Goal: Task Accomplishment & Management: Use online tool/utility

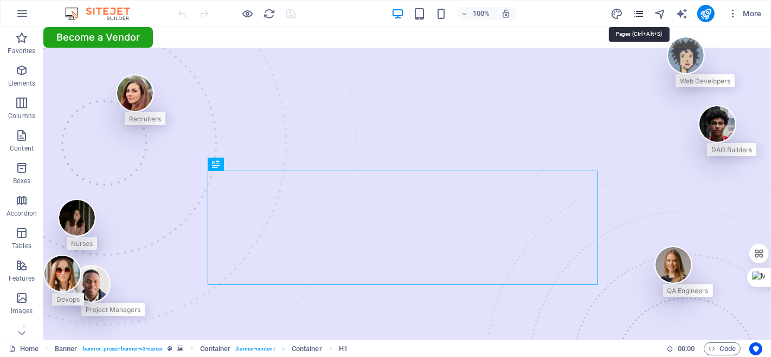
click at [638, 10] on icon "pages" at bounding box center [638, 14] width 12 height 12
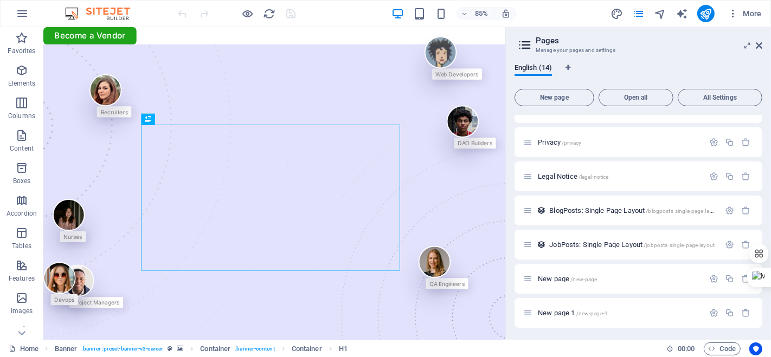
scroll to position [235, 0]
click at [586, 308] on span "New page 1 /new-page-1" at bounding box center [573, 312] width 70 height 8
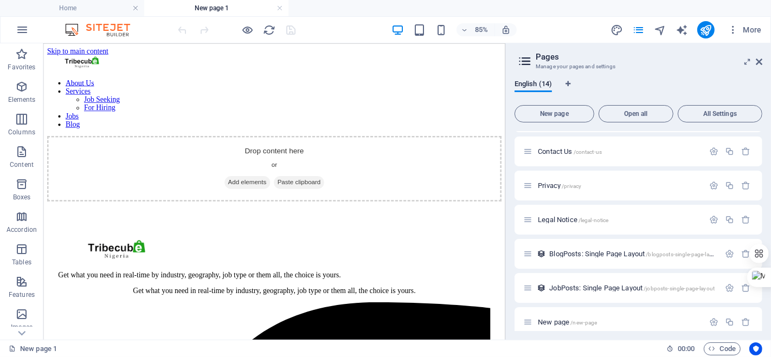
scroll to position [0, 0]
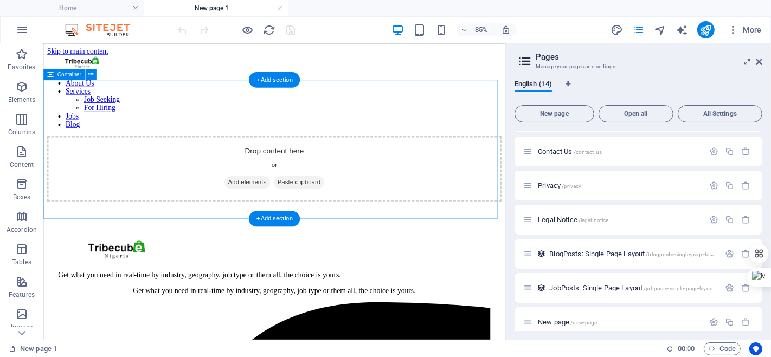
click at [274, 199] on span "Add elements" at bounding box center [283, 206] width 54 height 15
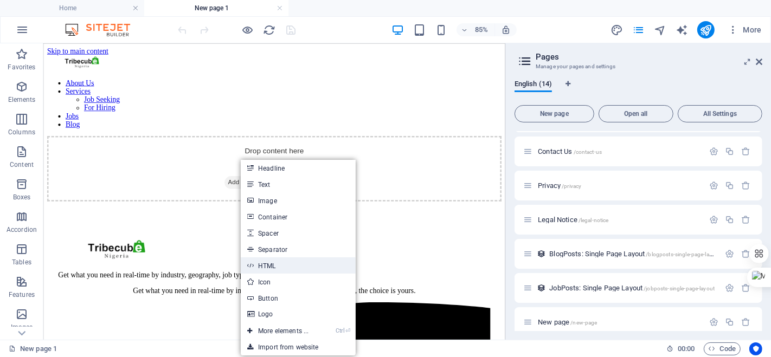
click at [260, 268] on link "HTML" at bounding box center [298, 265] width 115 height 16
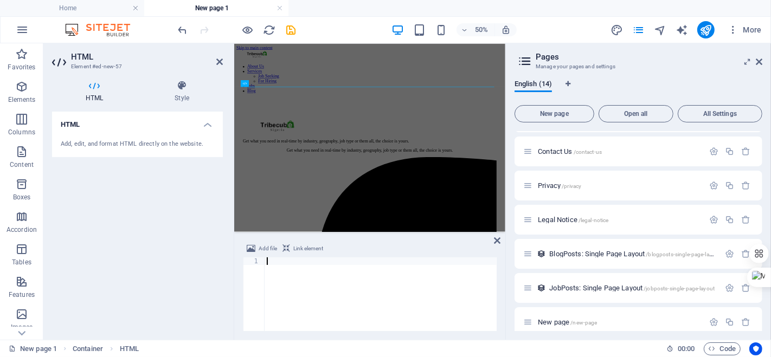
paste textarea "</html>"
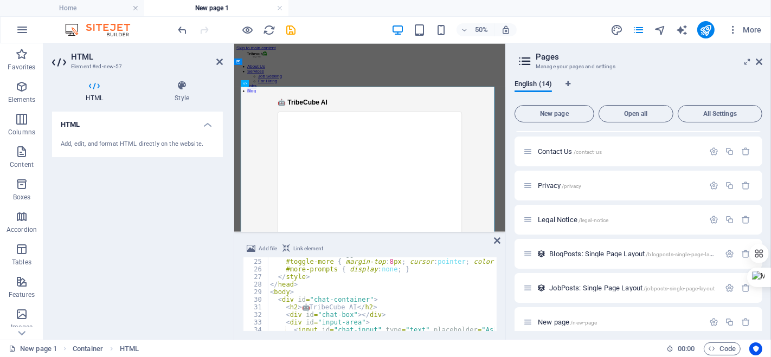
scroll to position [182, 0]
click at [340, 306] on div "/* Show More toggle */ #toggle-more { margin-top : 8 px ; cursor : pointer ; co…" at bounding box center [624, 293] width 712 height 87
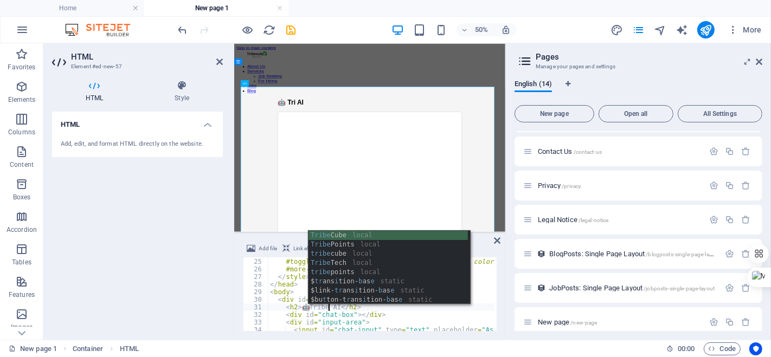
scroll to position [0, 4]
click at [307, 307] on div "/* Show More toggle */ #toggle-more { margin-top : 8 px ; cursor : pointer ; co…" at bounding box center [624, 293] width 712 height 87
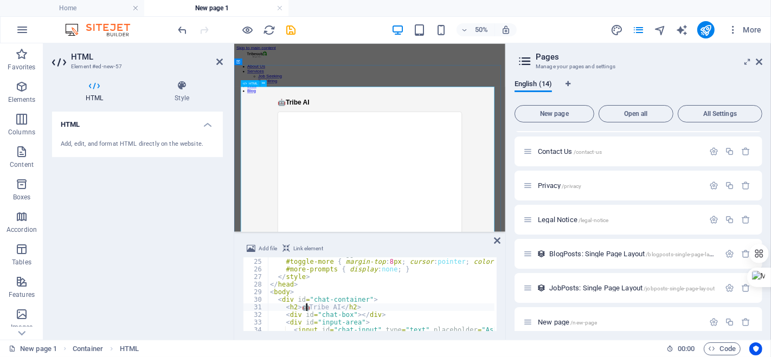
type textarea "<h2>🤖Tribe AI</h2>"
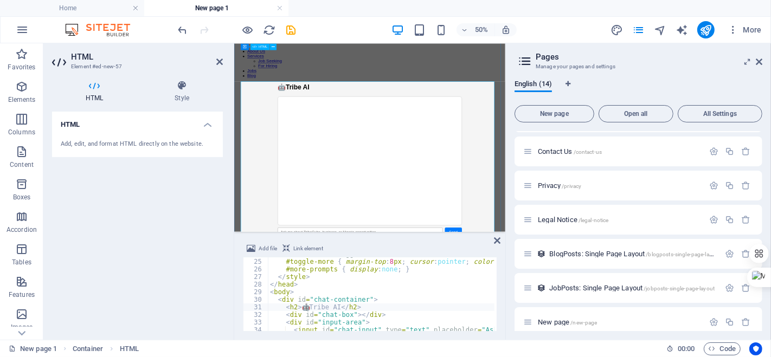
scroll to position [10, 0]
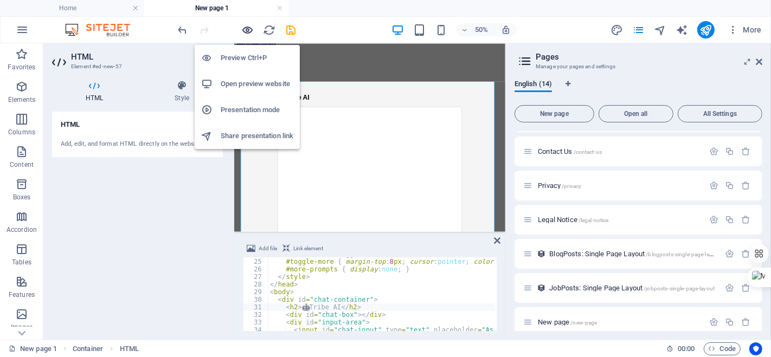
click at [244, 31] on icon "button" at bounding box center [248, 30] width 12 height 12
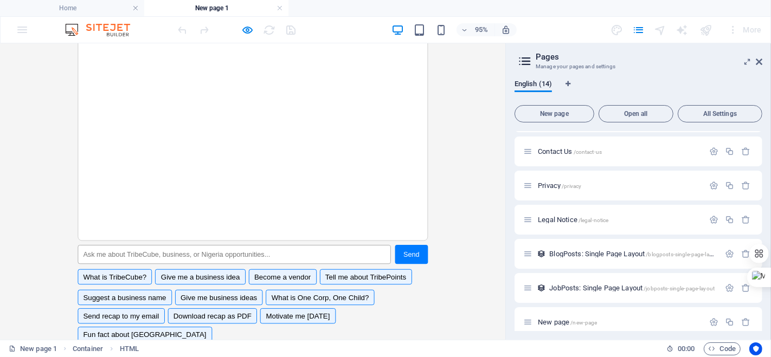
scroll to position [190, 0]
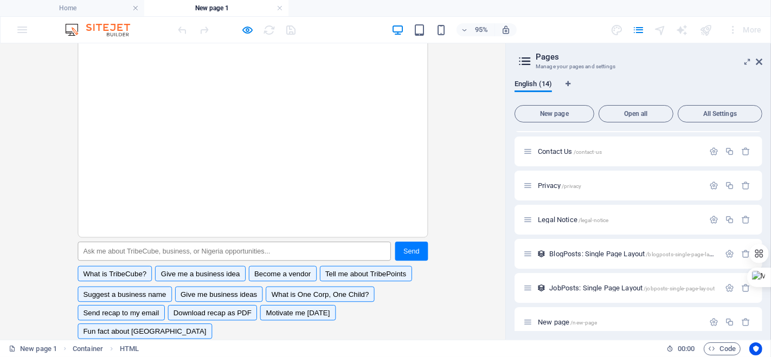
click at [101, 357] on div "+ Show More" at bounding box center [266, 362] width 369 height 9
click at [129, 277] on button "What is TribeCube?" at bounding box center [121, 285] width 79 height 16
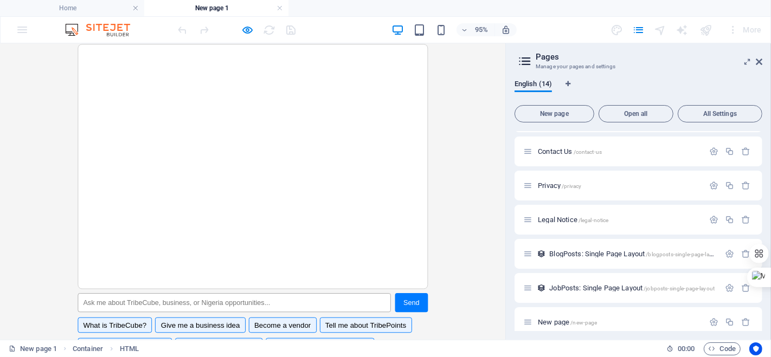
scroll to position [140, 0]
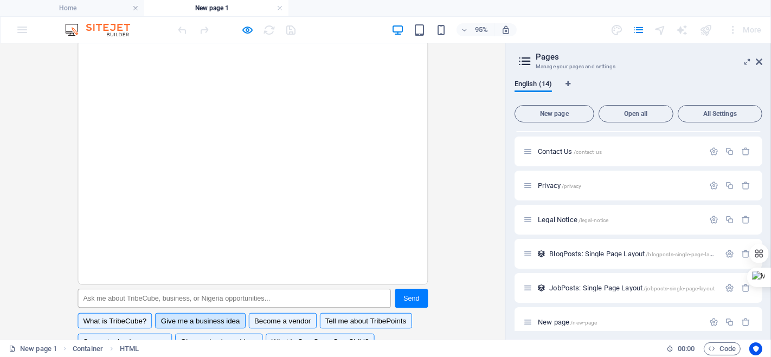
click at [186, 327] on div "What is TribeCube? Give me a business idea Become a vendor Tell me about TribeP…" at bounding box center [266, 335] width 369 height 16
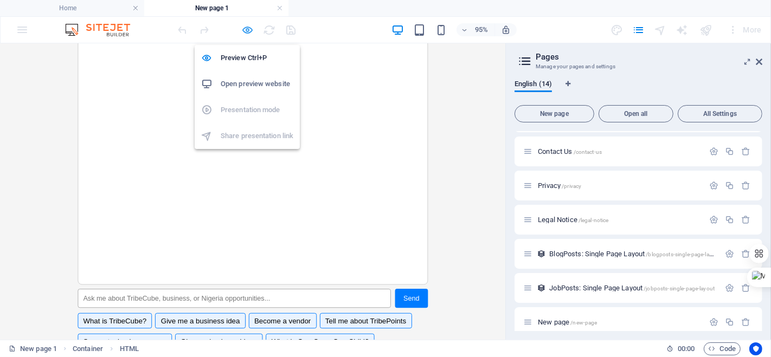
click at [247, 28] on icon "button" at bounding box center [248, 30] width 12 height 12
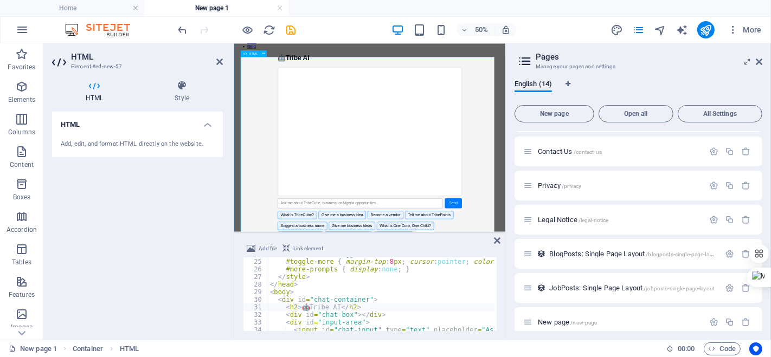
scroll to position [130, 0]
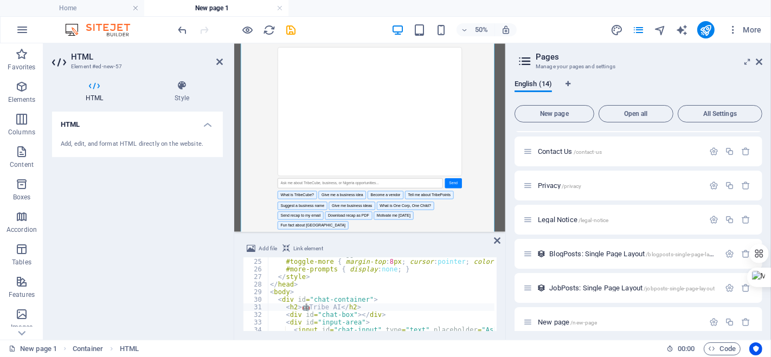
click at [507, 277] on div at bounding box center [507, 191] width 2 height 296
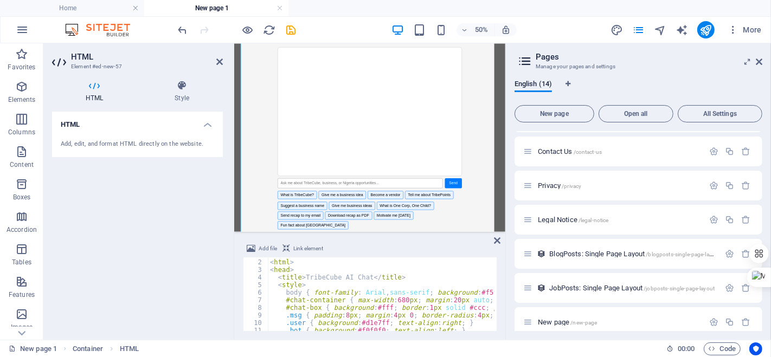
scroll to position [0, 0]
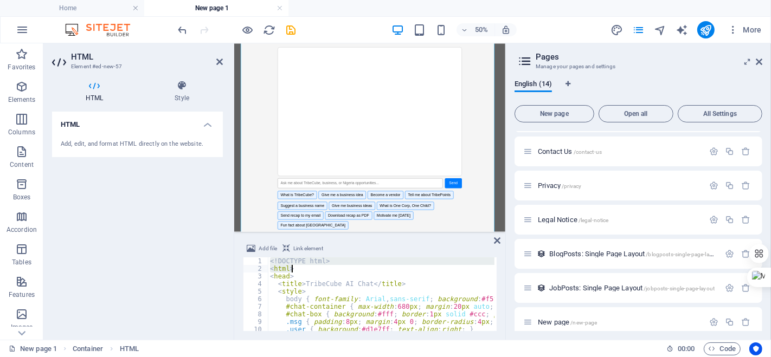
drag, startPoint x: 269, startPoint y: 261, endPoint x: 304, endPoint y: 266, distance: 34.6
click at [304, 266] on div "<! DOCTYPE html > < html > < head > < title > TribeCube AI Chat </ title > < st…" at bounding box center [624, 300] width 712 height 87
click at [267, 259] on div "1" at bounding box center [255, 261] width 25 height 8
click at [270, 259] on div "<! DOCTYPE html > < html > < head > < title > TribeCube AI Chat </ title > < st…" at bounding box center [381, 294] width 227 height 74
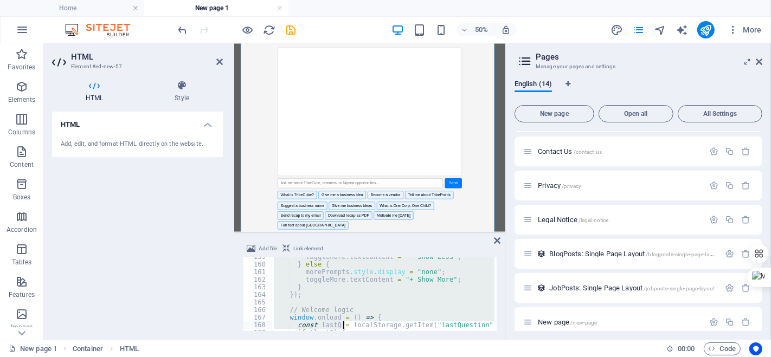
scroll to position [1279, 0]
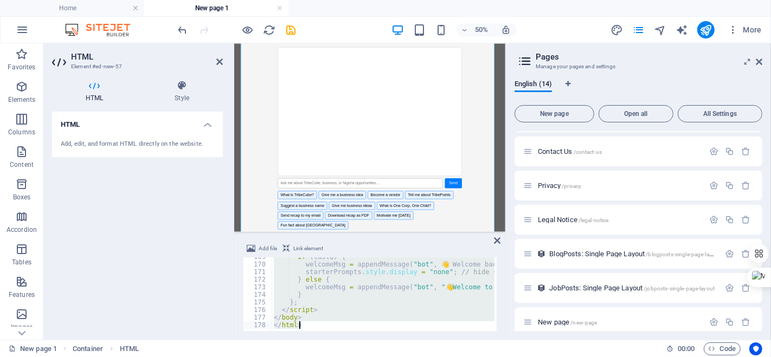
drag, startPoint x: 269, startPoint y: 260, endPoint x: 348, endPoint y: 335, distance: 108.9
click at [348, 335] on div "Add file Link element <!DOCTYPE html> 169 170 171 172 173 174 175 176 177 178 i…" at bounding box center [369, 287] width 271 height 106
paste textarea
type textarea "</html>"
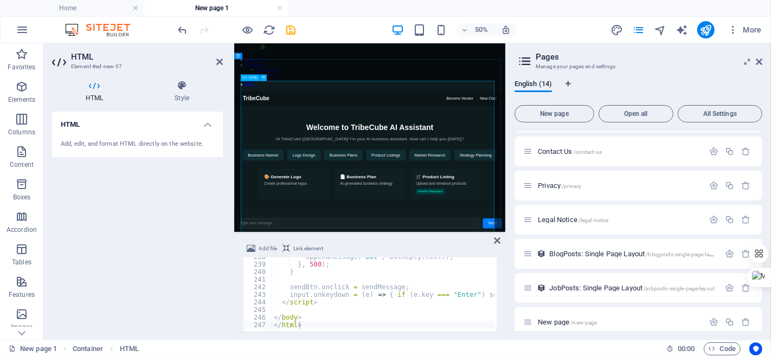
scroll to position [0, 0]
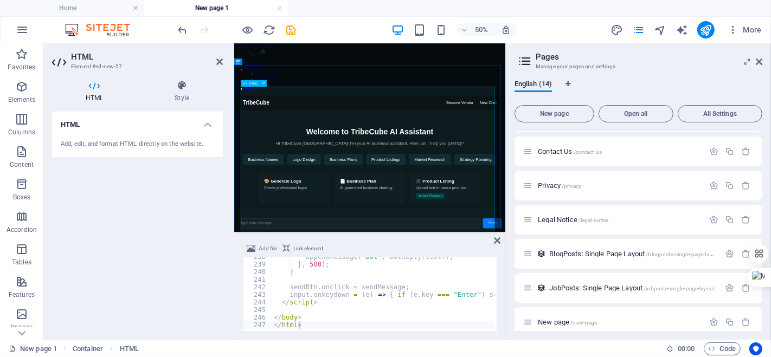
click at [730, 357] on div "TribeCube AI Assistant TribeCube Become Vendor New Chat Welcome to TribeCube AI…" at bounding box center [505, 288] width 542 height 282
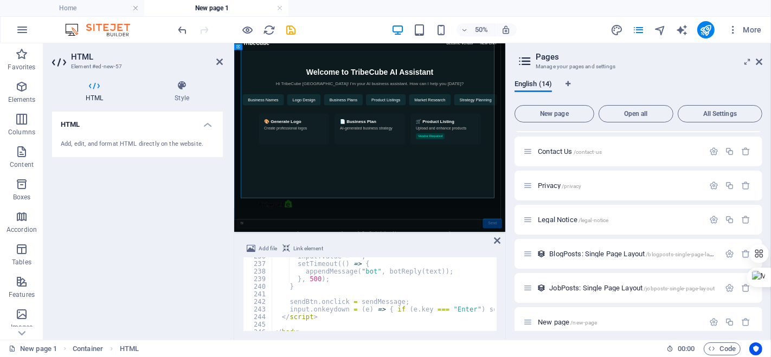
scroll to position [120, 0]
type input "hi"
click at [703, 22] on button "publish" at bounding box center [705, 29] width 17 height 17
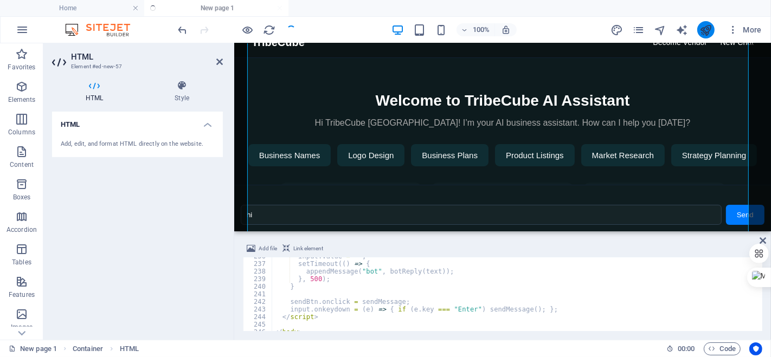
scroll to position [1788, 0]
click at [701, 32] on icon "publish" at bounding box center [705, 30] width 12 height 12
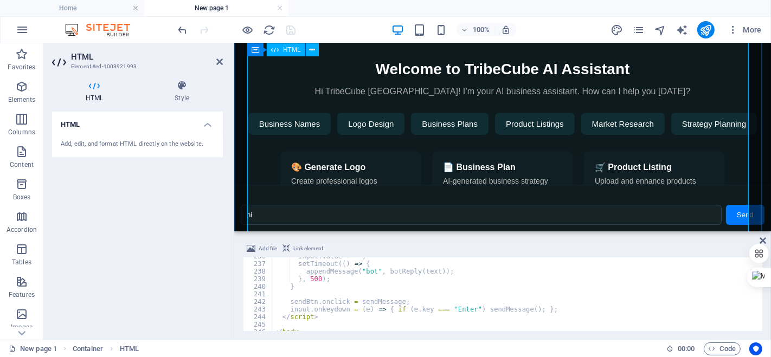
scroll to position [140, 0]
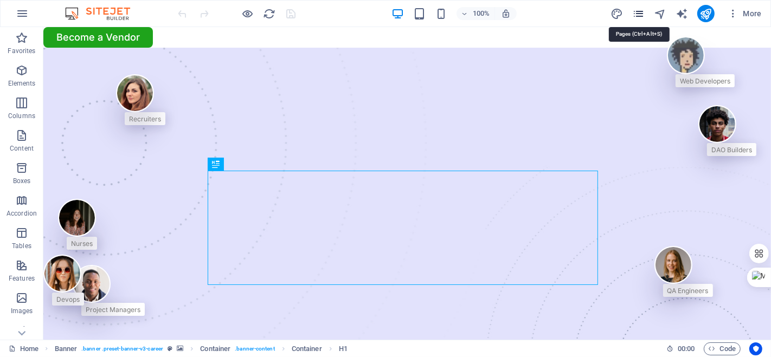
click at [636, 16] on icon "pages" at bounding box center [638, 14] width 12 height 12
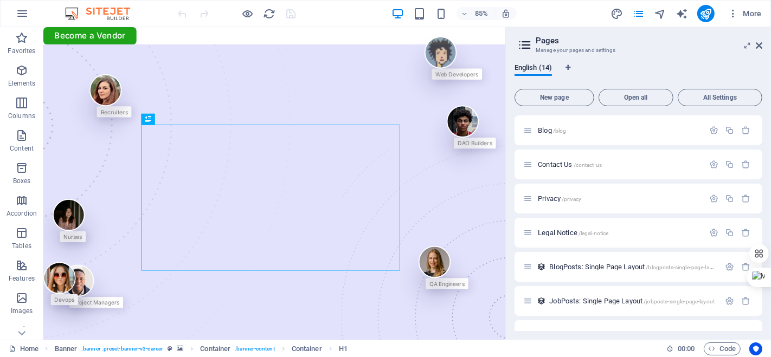
scroll to position [235, 0]
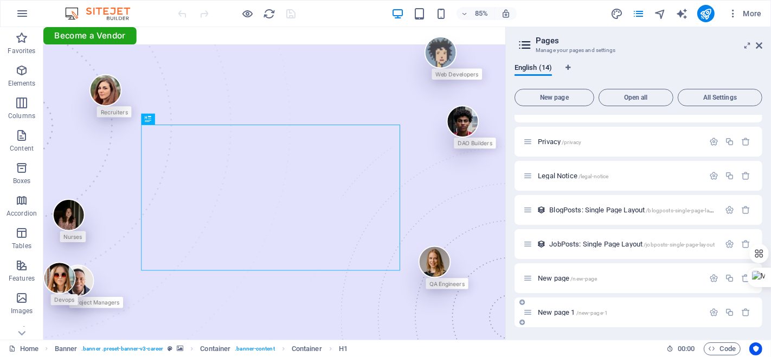
click at [616, 309] on p "New page 1 /new-page-1" at bounding box center [619, 312] width 163 height 7
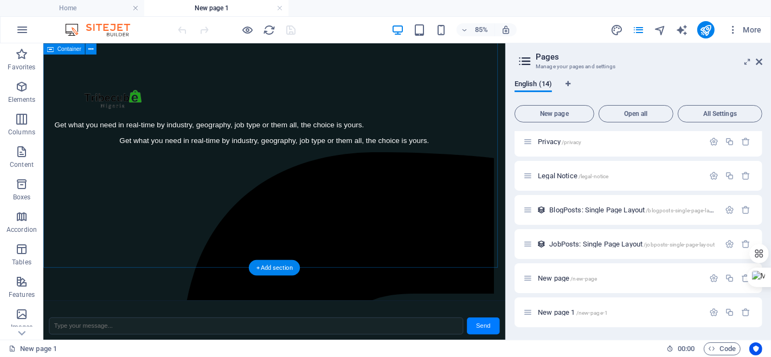
scroll to position [467, 0]
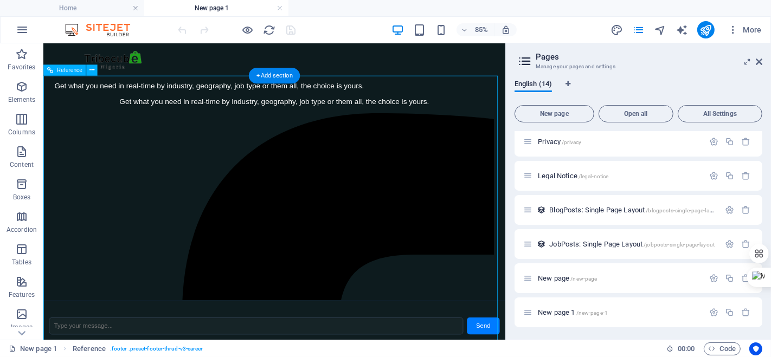
scroll to position [357, 0]
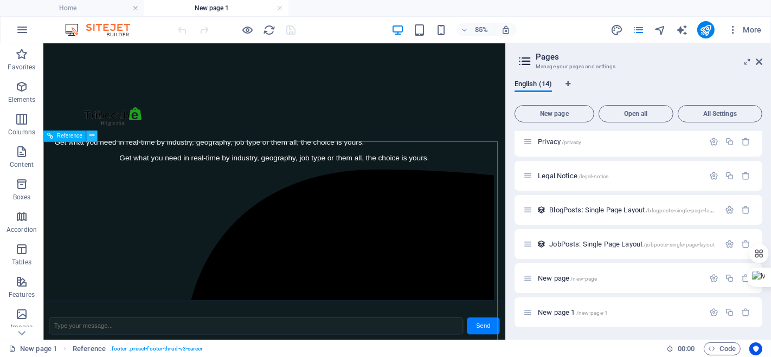
click at [94, 137] on icon at bounding box center [91, 136] width 5 height 10
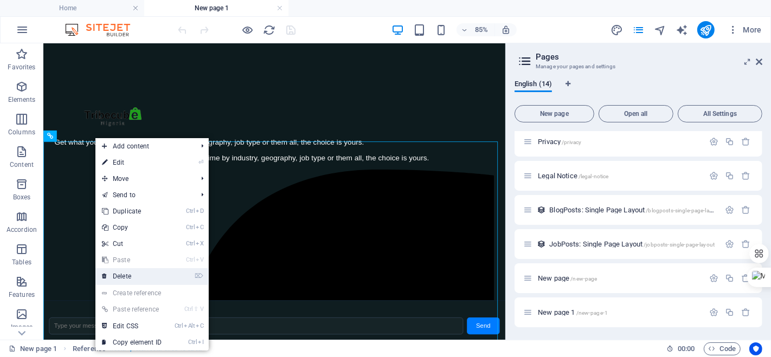
click at [154, 275] on link "⌦ Delete" at bounding box center [131, 276] width 73 height 16
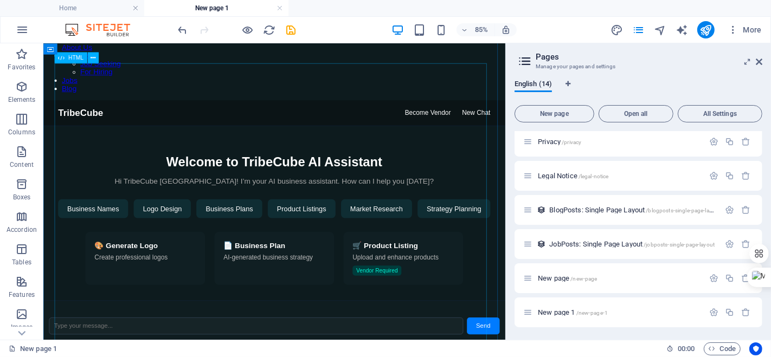
scroll to position [0, 0]
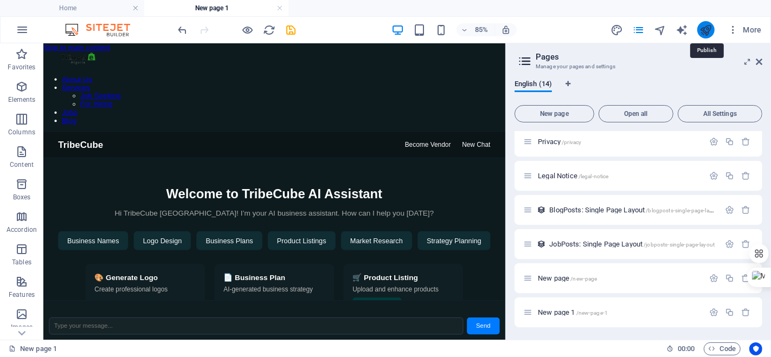
click at [706, 30] on icon "publish" at bounding box center [705, 30] width 12 height 12
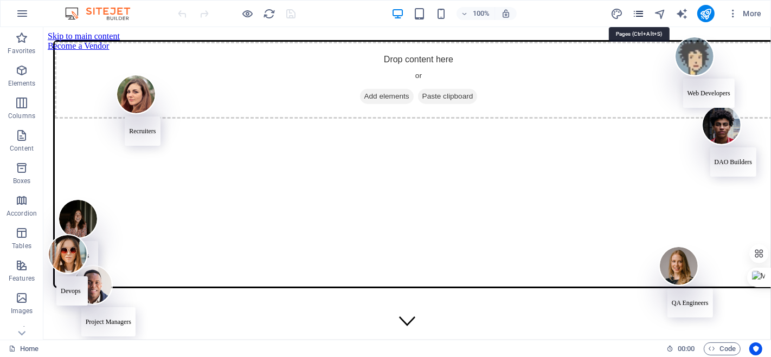
click at [641, 9] on icon "pages" at bounding box center [638, 14] width 12 height 12
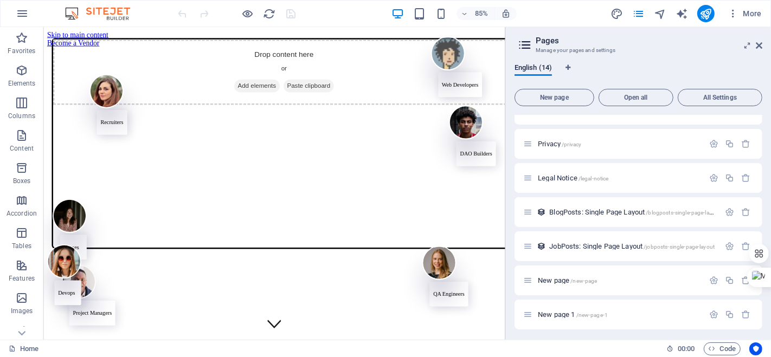
scroll to position [235, 0]
click at [613, 309] on p "New page 1 /new-page-1" at bounding box center [619, 312] width 163 height 7
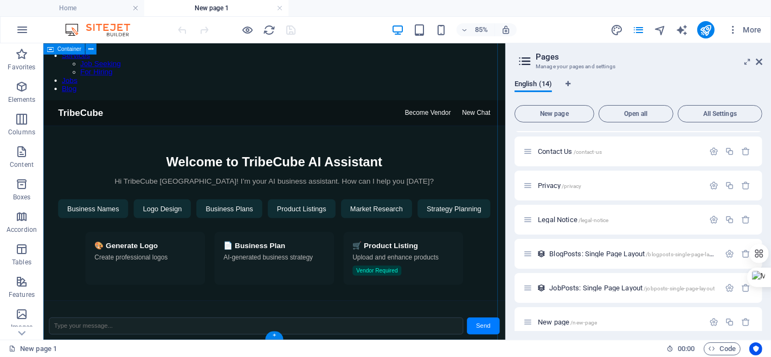
scroll to position [124, 0]
click at [390, 317] on div "TribeCube AI Assistant TribeCube Become Vendor New Chat Welcome to TribeCube AI…" at bounding box center [314, 251] width 543 height 282
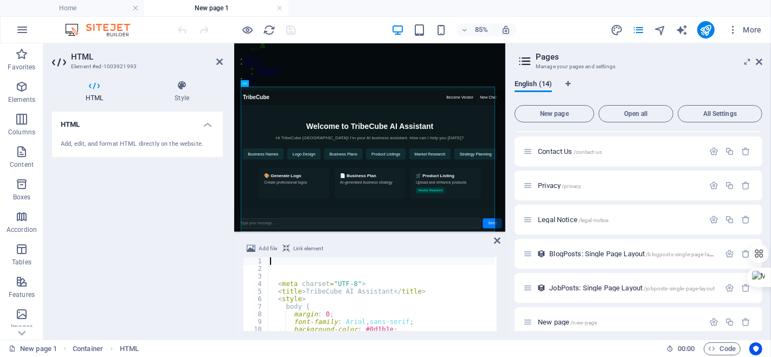
scroll to position [0, 0]
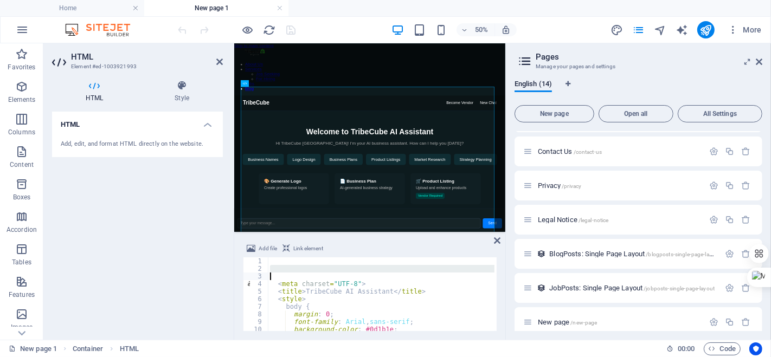
drag, startPoint x: 269, startPoint y: 267, endPoint x: 281, endPoint y: 268, distance: 12.0
click at [283, 273] on div "< meta charset = "UTF-8" > < title > TribeCube AI Assistant </ title > < style …" at bounding box center [560, 300] width 585 height 87
click at [274, 259] on div "< meta charset = "UTF-8" > < title > TribeCube AI Assistant </ title > < style …" at bounding box center [560, 300] width 585 height 87
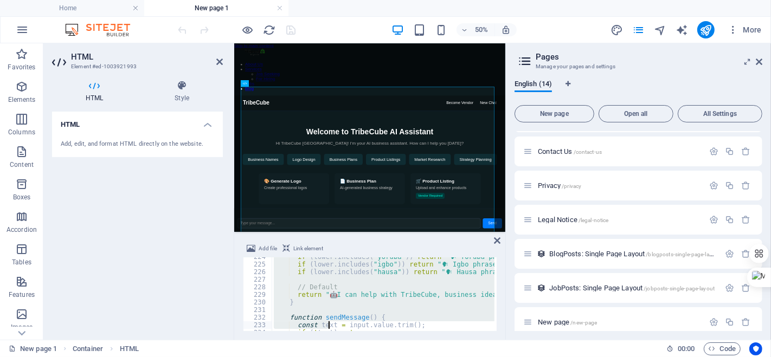
scroll to position [1802, 0]
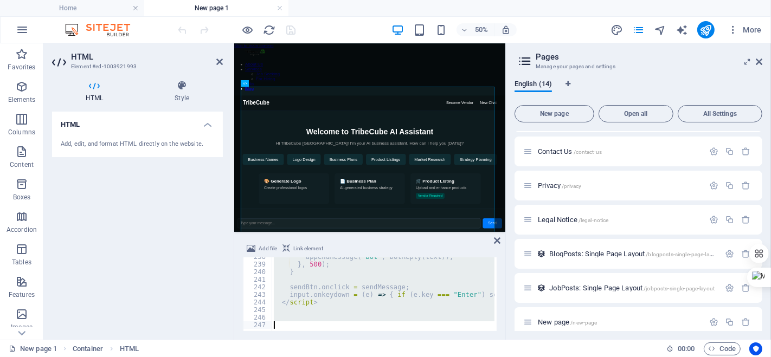
drag, startPoint x: 274, startPoint y: 259, endPoint x: 328, endPoint y: 340, distance: 97.3
click at [328, 340] on section "Favorites Elements Columns Content Boxes Accordion Tables Features Images Slide…" at bounding box center [252, 191] width 505 height 296
type textarea "</html>"
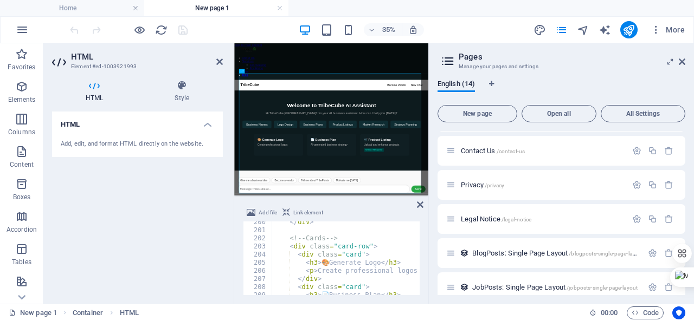
scroll to position [1588, 0]
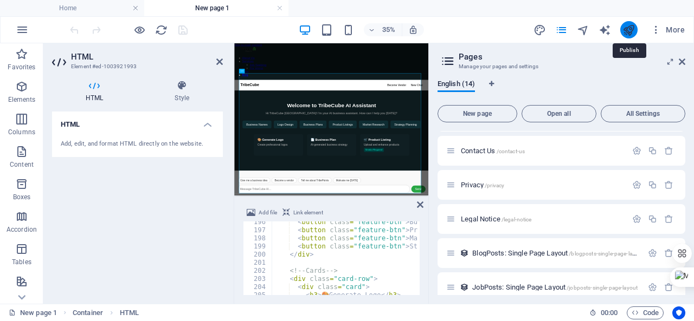
click at [627, 31] on icon "publish" at bounding box center [628, 30] width 12 height 12
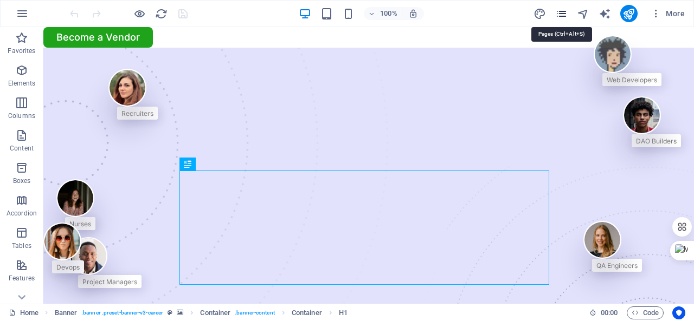
click at [555, 14] on div "More" at bounding box center [611, 13] width 156 height 17
click at [564, 14] on icon "pages" at bounding box center [561, 14] width 12 height 12
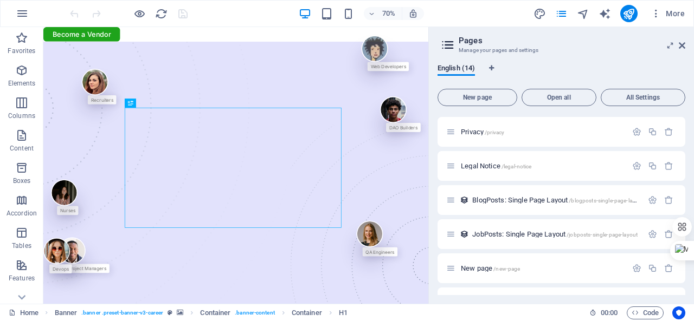
scroll to position [271, 0]
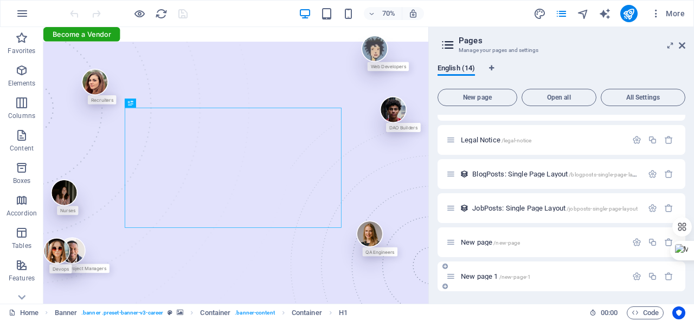
click at [498, 274] on span "New page 1 /new-page-1" at bounding box center [496, 277] width 70 height 8
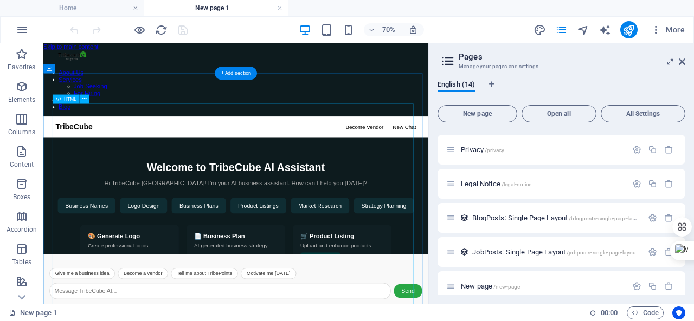
scroll to position [0, 0]
click at [556, 240] on div "TribeCube AI Assistant TribeCube Become Vendor New Chat Welcome to TribeCube AI…" at bounding box center [318, 289] width 550 height 282
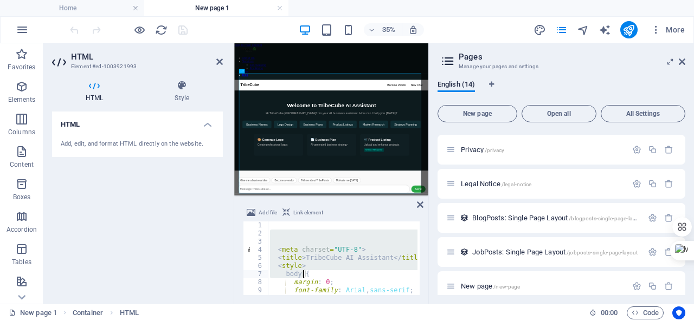
drag, startPoint x: 270, startPoint y: 230, endPoint x: 304, endPoint y: 275, distance: 56.1
click at [304, 275] on div "< meta charset = "UTF-8" > < title > TribeCube AI Assistant </ title > < style …" at bounding box center [540, 266] width 545 height 88
type textarea "<style> body {"
click at [271, 225] on div "< meta charset = "UTF-8" > < title > TribeCube AI Assistant </ title > < style …" at bounding box center [540, 266] width 545 height 88
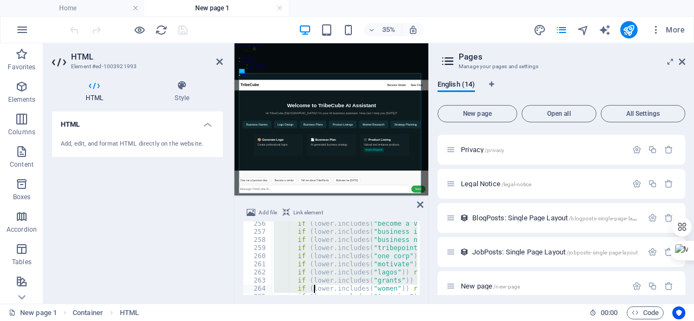
scroll to position [2343, 0]
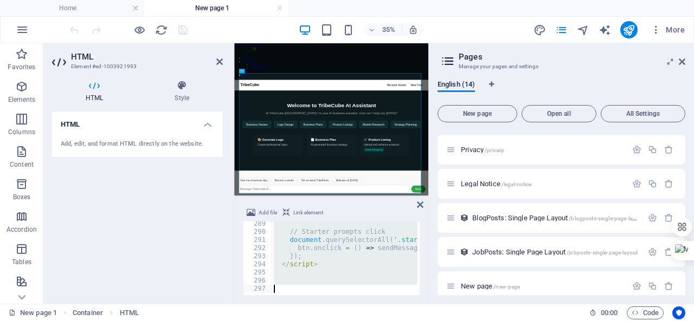
drag, startPoint x: 271, startPoint y: 225, endPoint x: 313, endPoint y: 313, distance: 97.4
click at [313, 304] on section "Favorites Elements Columns Content Boxes Accordion Tables Features Images Slide…" at bounding box center [214, 173] width 428 height 261
type textarea "</html>"
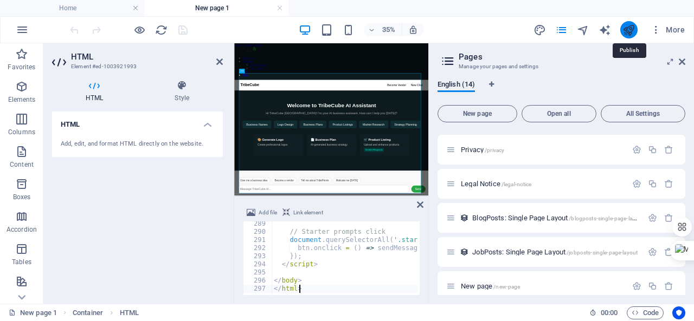
click at [628, 29] on icon "publish" at bounding box center [628, 30] width 12 height 12
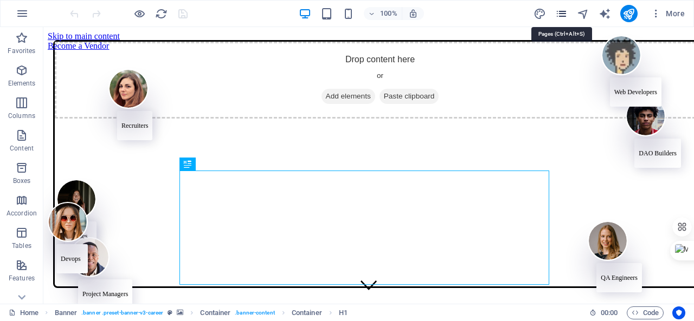
click at [561, 17] on icon "pages" at bounding box center [561, 14] width 12 height 12
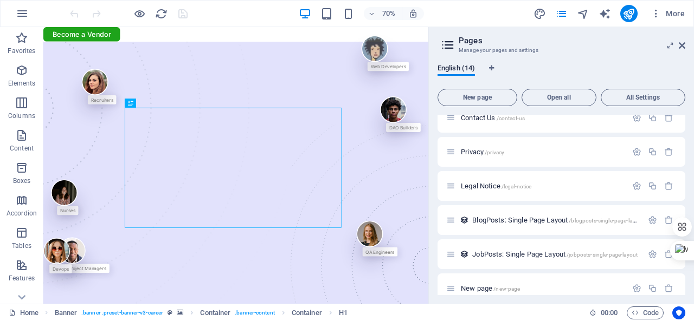
scroll to position [271, 0]
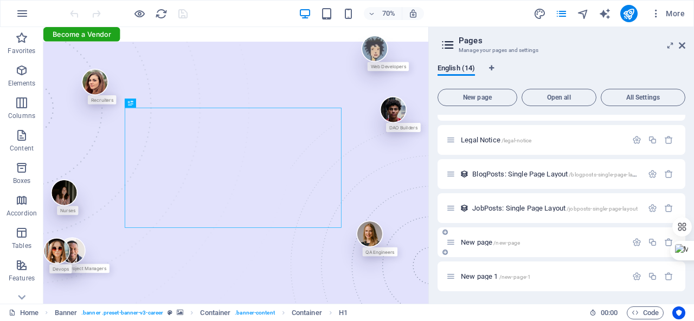
click at [544, 247] on div "New page /new-page" at bounding box center [536, 242] width 180 height 12
click at [489, 243] on span "New page /new-page" at bounding box center [490, 242] width 59 height 8
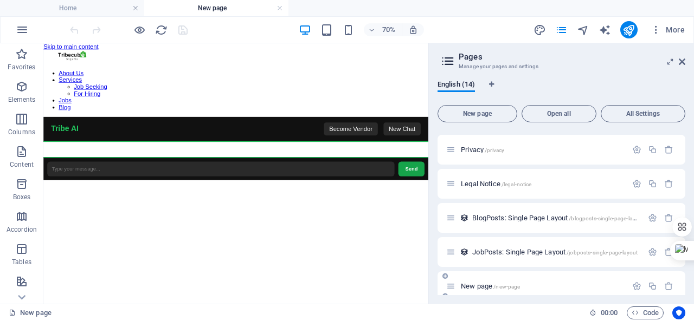
scroll to position [0, 0]
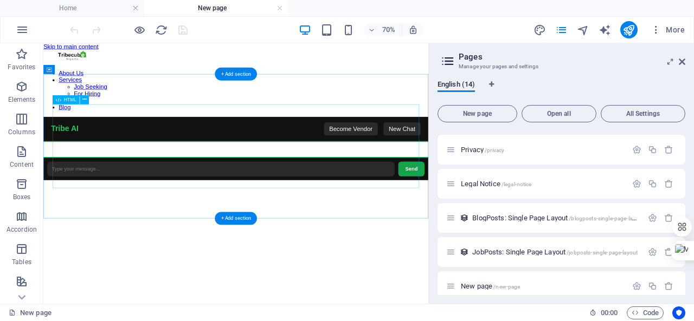
click at [348, 193] on div "TribeCube AI Chat Tribe AI Become Vendor New Chat Send Become a Vendor Select C…" at bounding box center [318, 193] width 550 height 91
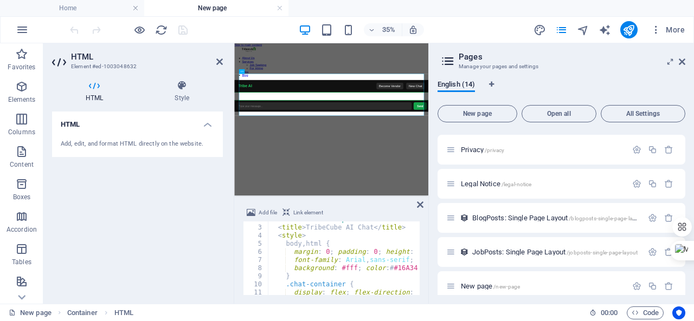
scroll to position [15, 0]
drag, startPoint x: 411, startPoint y: 266, endPoint x: 384, endPoint y: 264, distance: 27.7
click at [384, 264] on div "< meta name = "viewport" content = "width=device-width, initial-scale=1.0" > < …" at bounding box center [453, 259] width 370 height 88
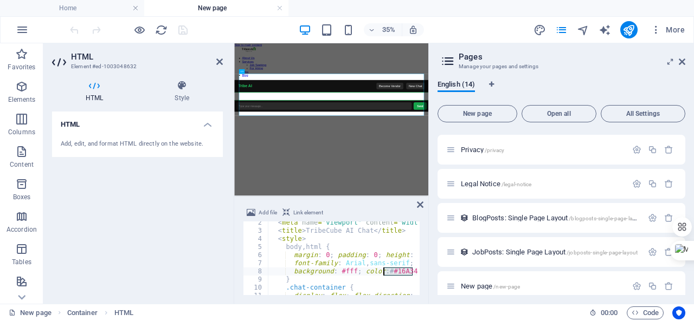
scroll to position [11, 0]
type textarea "</html>;"
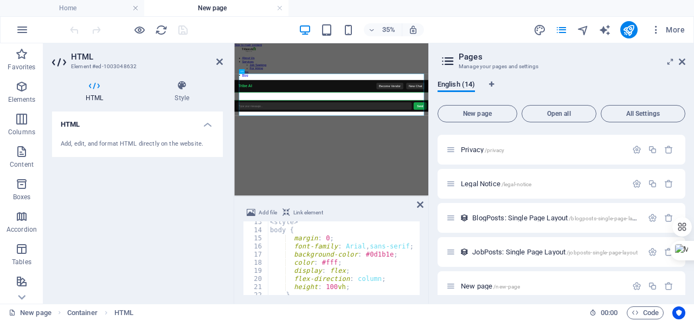
scroll to position [103, 0]
click at [632, 27] on icon "publish" at bounding box center [628, 30] width 12 height 12
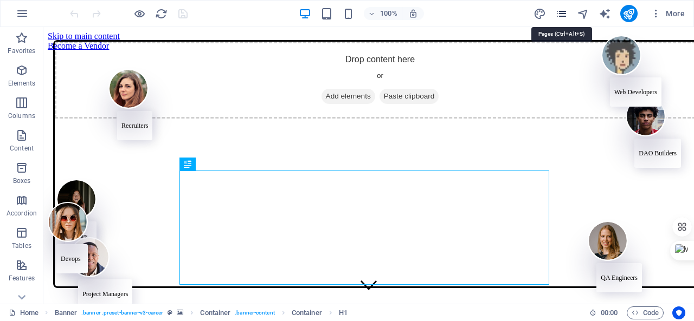
click at [556, 10] on icon "pages" at bounding box center [561, 14] width 12 height 12
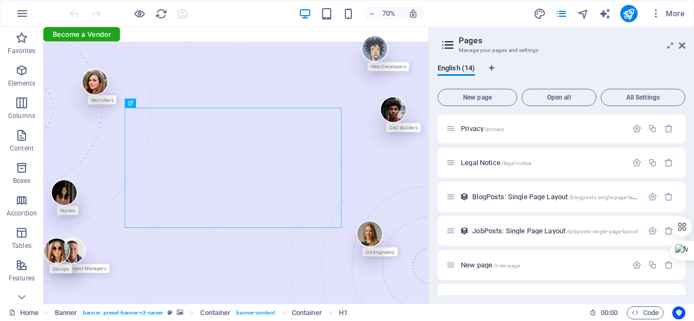
scroll to position [271, 0]
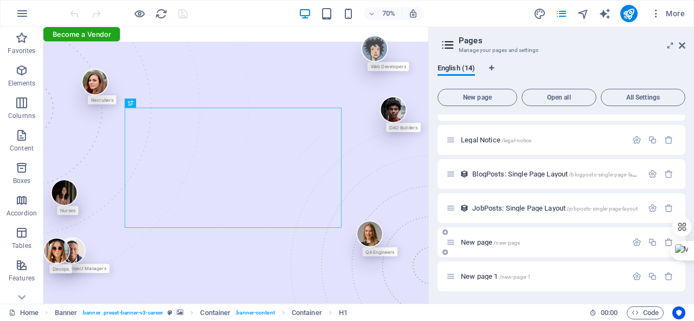
click at [489, 250] on div "New page /new-page" at bounding box center [561, 243] width 248 height 30
click at [482, 244] on span "New page /new-page" at bounding box center [490, 242] width 59 height 8
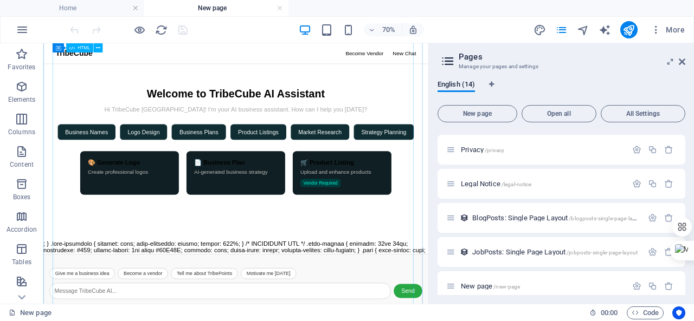
scroll to position [100, 0]
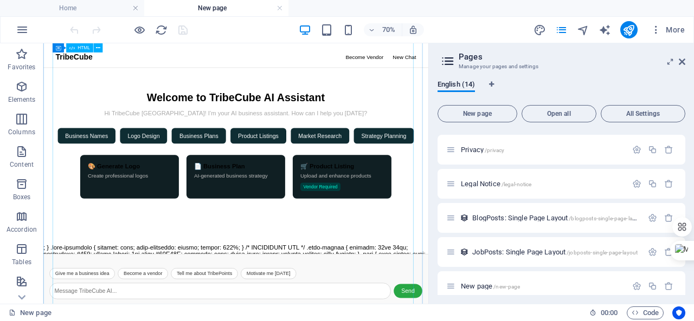
click at [270, 321] on div "TribeCube AI Chat TribeCube Become Vendor New Chat Welcome to TribeCube AI Assi…" at bounding box center [318, 316] width 550 height 537
click at [287, 321] on div "TribeCube AI Chat TribeCube Become Vendor New Chat Welcome to TribeCube AI Assi…" at bounding box center [318, 316] width 550 height 537
click at [649, 253] on icon "button" at bounding box center [652, 252] width 9 height 9
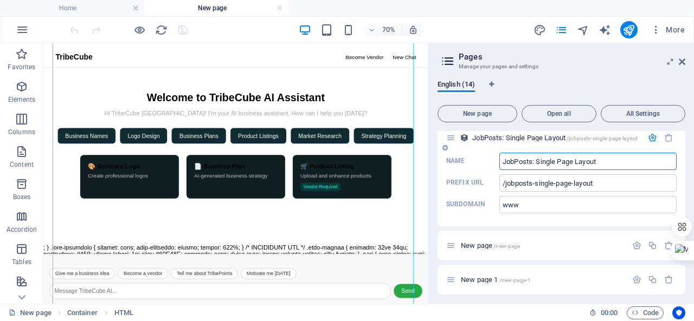
scroll to position [361, 0]
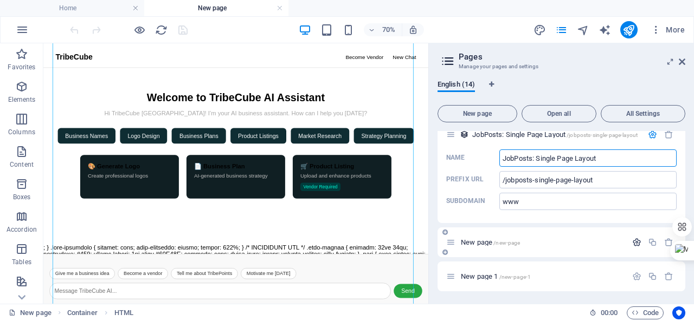
click at [637, 242] on icon "button" at bounding box center [636, 242] width 9 height 9
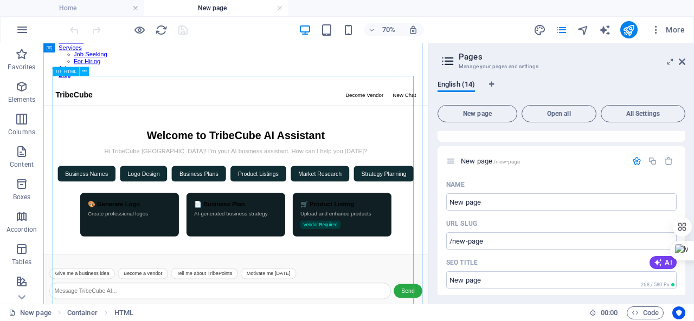
scroll to position [0, 0]
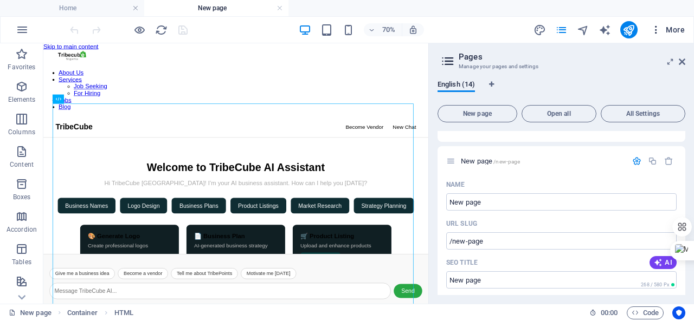
click at [655, 29] on icon "button" at bounding box center [655, 29] width 11 height 11
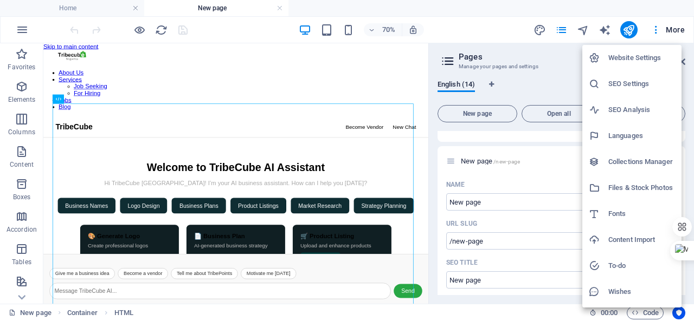
click at [622, 59] on h6 "Website Settings" at bounding box center [641, 57] width 67 height 13
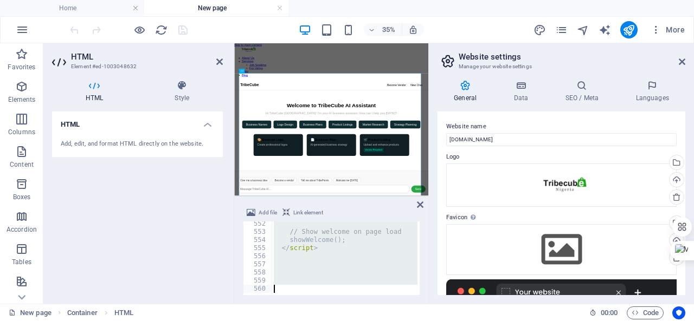
scroll to position [4481, 0]
drag, startPoint x: 269, startPoint y: 225, endPoint x: 354, endPoint y: 321, distance: 128.2
click at [354, 321] on html "ai.tribecubes.com Home New page Favorites Elements Columns Content Boxes Accord…" at bounding box center [347, 160] width 694 height 321
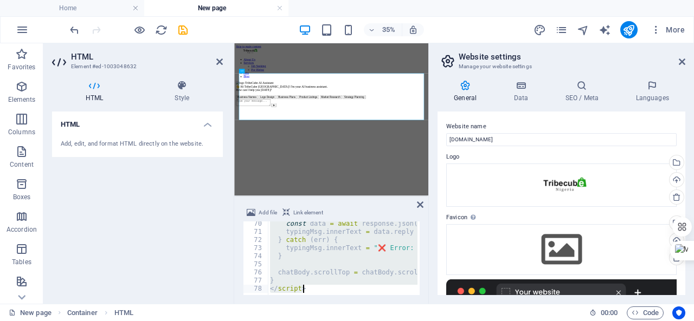
scroll to position [563, 0]
drag, startPoint x: 270, startPoint y: 227, endPoint x: 345, endPoint y: 301, distance: 105.0
click at [345, 301] on div "Add file Link element </script> 70 71 72 73 74 75 76 77 78 const data = await r…" at bounding box center [331, 251] width 194 height 106
paste textarea "</body></html"
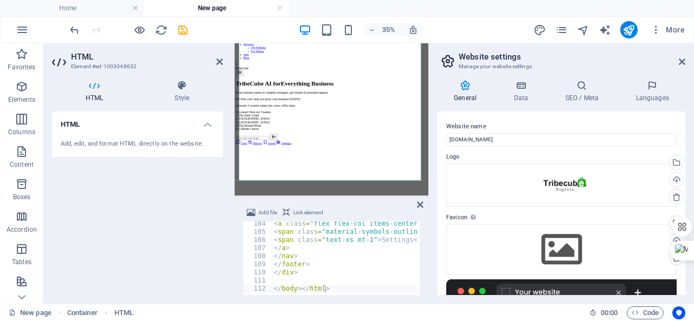
scroll to position [839, 0]
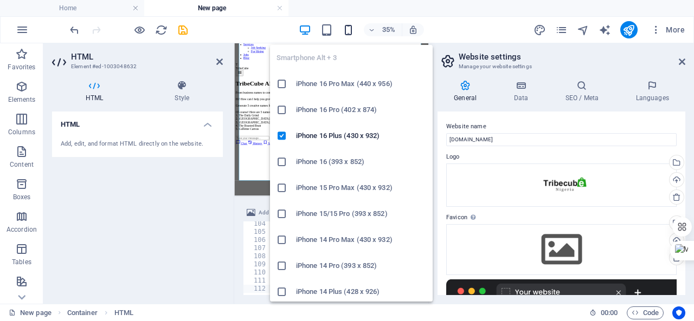
click at [351, 29] on icon "button" at bounding box center [348, 30] width 12 height 12
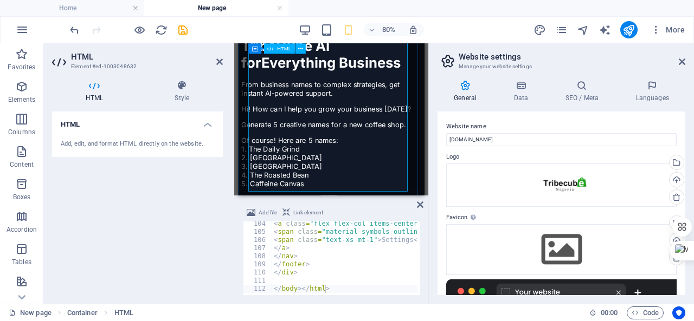
scroll to position [171, 0]
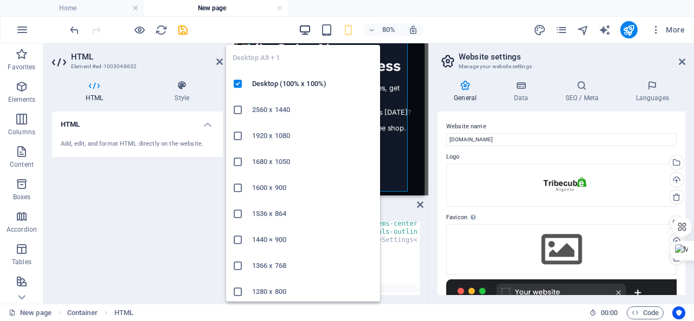
click at [306, 27] on icon "button" at bounding box center [305, 30] width 12 height 12
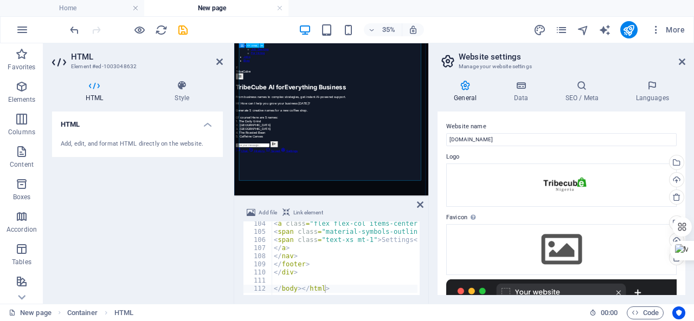
click at [693, 250] on div "TribeCube AI T TribeCube menu TribeCube AI for Everything Business From busines…" at bounding box center [511, 231] width 546 height 249
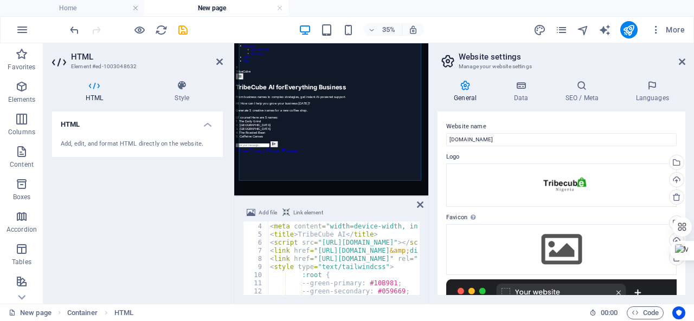
scroll to position [0, 0]
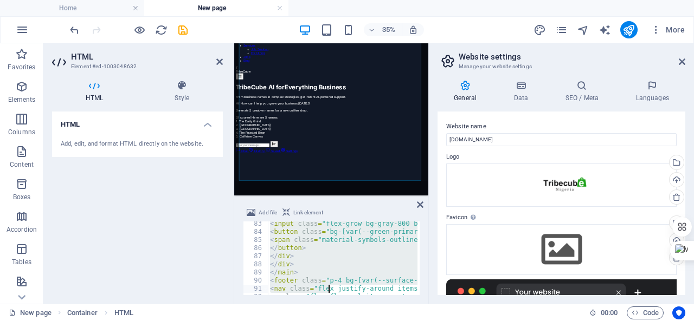
scroll to position [839, 0]
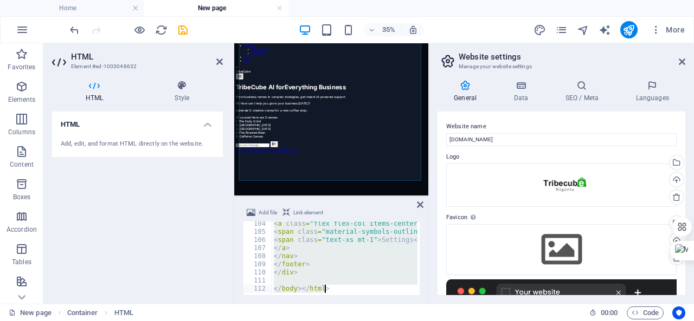
drag, startPoint x: 269, startPoint y: 223, endPoint x: 323, endPoint y: 295, distance: 89.9
click at [317, 304] on section "Favorites Elements Columns Content Boxes Accordion Tables Features Images Slide…" at bounding box center [214, 173] width 428 height 261
paste textarea
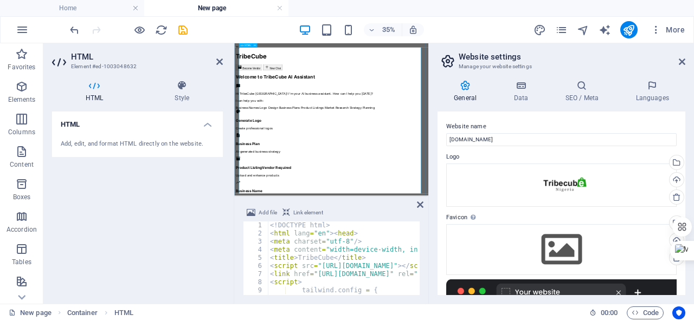
scroll to position [112, 0]
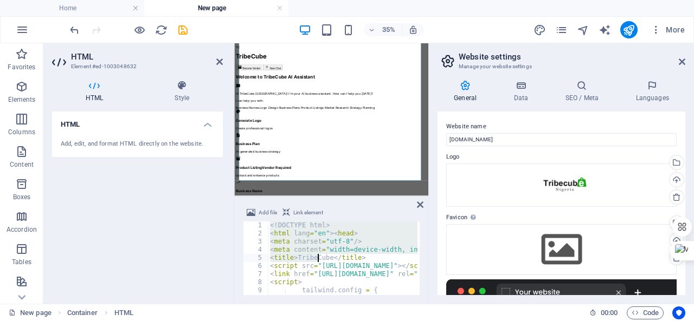
drag, startPoint x: 269, startPoint y: 226, endPoint x: 316, endPoint y: 256, distance: 56.1
click at [316, 256] on div "<! DOCTYPE html > < html lang = "en" > < head > < meta charset = "utf-8" /> < m…" at bounding box center [557, 266] width 578 height 88
click at [272, 223] on div "<! DOCTYPE html > < html lang = "en" > < head > < meta charset = "utf-8" /> < m…" at bounding box center [343, 259] width 150 height 74
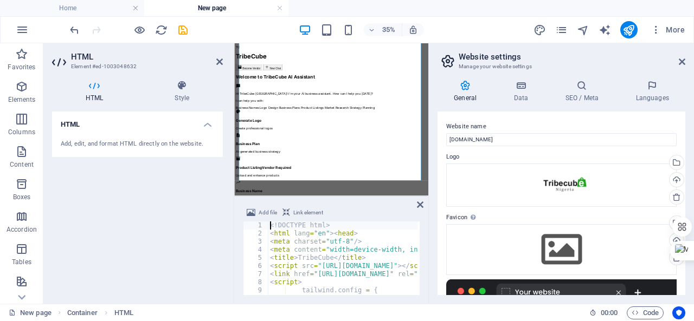
click at [270, 223] on div "<! DOCTYPE html > < html lang = "en" > < head > < meta charset = "utf-8" /> < m…" at bounding box center [557, 266] width 578 height 88
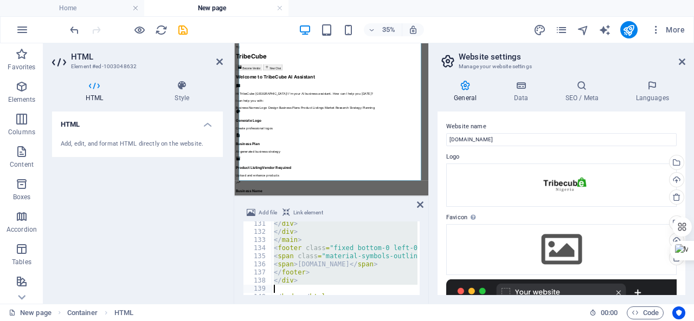
scroll to position [1067, 0]
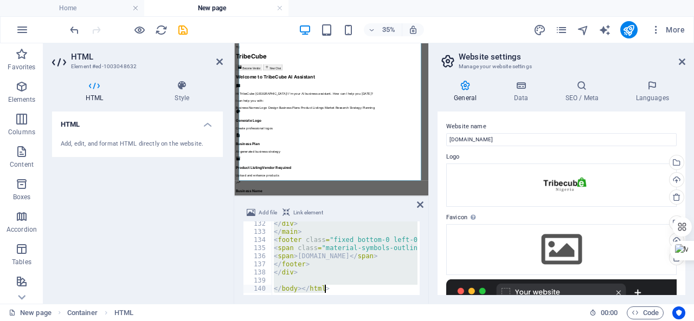
drag, startPoint x: 270, startPoint y: 223, endPoint x: 336, endPoint y: 303, distance: 103.5
click at [336, 303] on div "Add file Link element <!DOCTYPE html> 132 133 134 135 136 137 138 139 140 </ di…" at bounding box center [331, 251] width 194 height 106
paste textarea
type textarea "</body></html>"
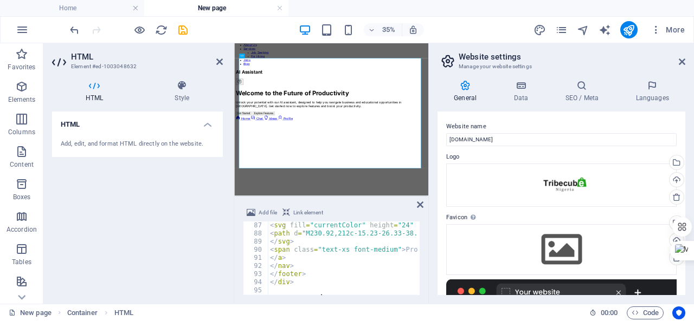
scroll to position [703, 0]
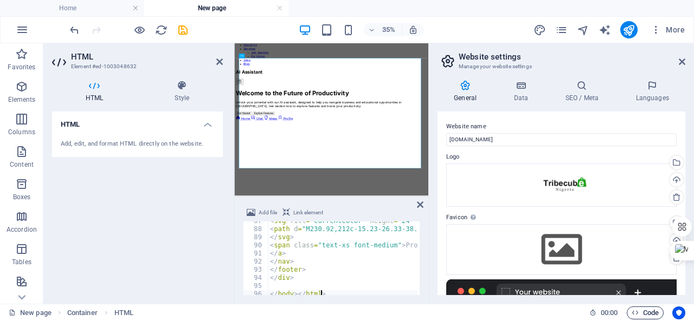
click at [653, 314] on span "Code" at bounding box center [644, 313] width 27 height 13
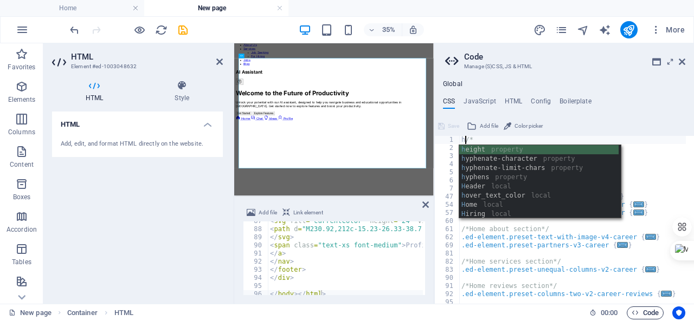
scroll to position [0, 0]
type textarea "/*"
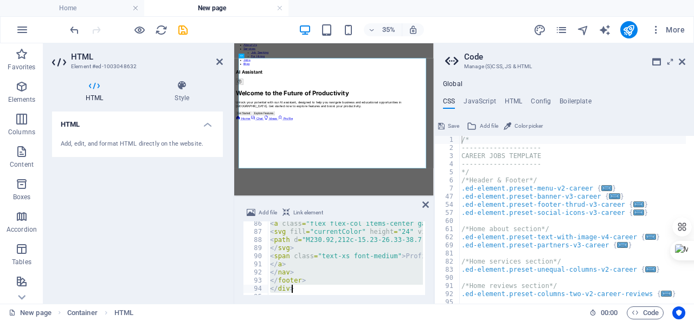
scroll to position [709, 0]
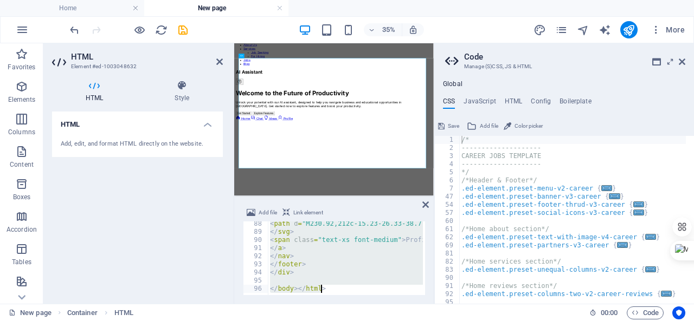
drag, startPoint x: 270, startPoint y: 224, endPoint x: 387, endPoint y: 313, distance: 146.7
click at [387, 304] on section "Favorites Elements Columns Content Boxes Accordion Tables Features Images Slide…" at bounding box center [217, 173] width 434 height 261
type textarea "</body></html>"
paste textarea
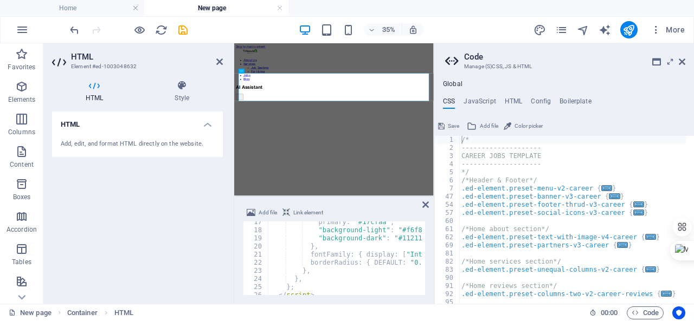
scroll to position [0, 0]
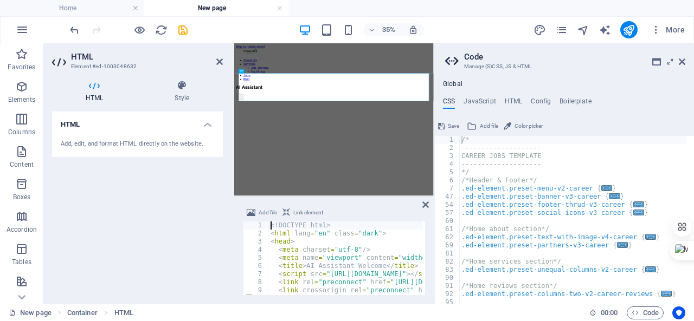
click at [269, 223] on div "<! DOCTYPE html > < html lang = "en" class = "dark" > < head > < meta charset =…" at bounding box center [626, 266] width 716 height 88
click at [270, 223] on div "<! DOCTYPE html > < html lang = "en" class = "dark" > < head > < meta charset =…" at bounding box center [626, 266] width 716 height 88
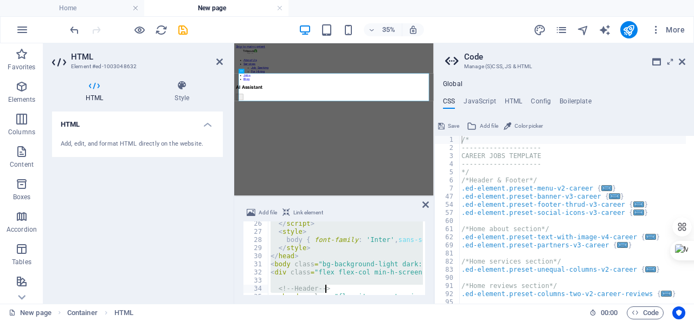
scroll to position [262, 0]
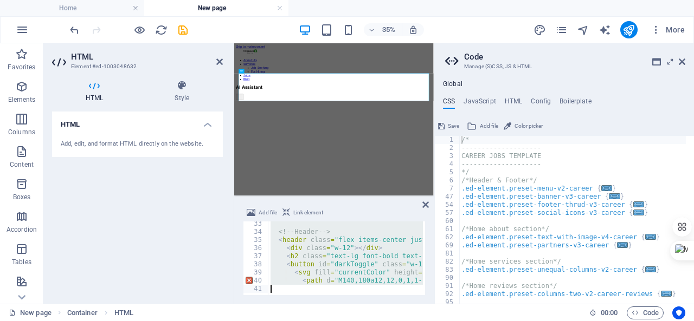
drag, startPoint x: 270, startPoint y: 223, endPoint x: 367, endPoint y: 325, distance: 141.1
click at [367, 321] on html "ai.tribecubes.com Home New page Favorites Elements Columns Content Boxes Accord…" at bounding box center [347, 160] width 694 height 321
type textarea "<path d="M140,180a12,12,0,1,1-12-12A12,12,0,0,1,140,180ZM128,72c-22.06,0-40,16.…"
paste textarea
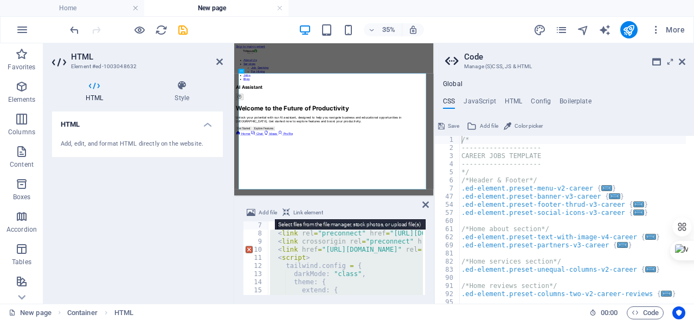
scroll to position [0, 0]
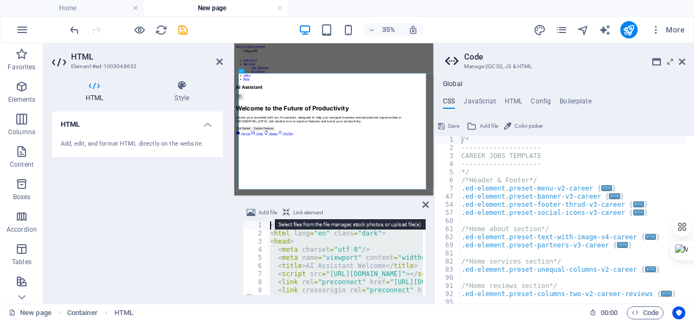
drag, startPoint x: 281, startPoint y: 287, endPoint x: 276, endPoint y: 217, distance: 70.1
click at [276, 217] on div "Add file Link element 1 2 3 4 5 6 7 8 9 10 11 <! DOCTYPE html > < html lang = "…" at bounding box center [334, 250] width 182 height 89
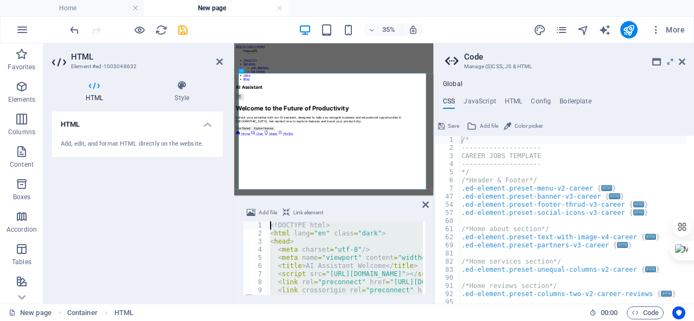
paste textarea "/style"
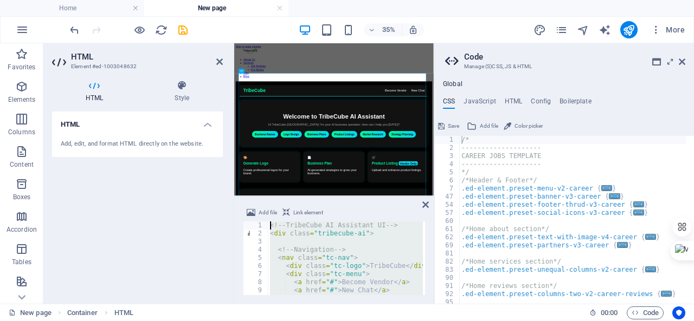
drag, startPoint x: 313, startPoint y: 287, endPoint x: 287, endPoint y: 220, distance: 71.6
click at [287, 218] on div "Add file Link element </style> 1 2 3 4 5 6 7 8 9 10 11 <!-- TribeCube AI Assist…" at bounding box center [334, 250] width 182 height 89
paste textarea "/body></html"
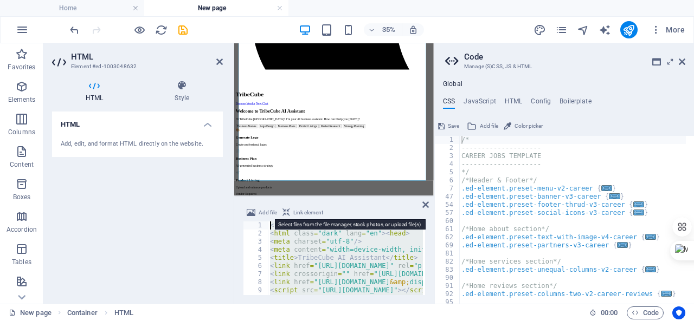
drag, startPoint x: 331, startPoint y: 289, endPoint x: 275, endPoint y: 215, distance: 93.3
click at [275, 215] on div "Add file Link element </body></html> 1 2 3 4 5 6 7 8 9 10 11 <! DOCTYPE html > …" at bounding box center [334, 250] width 182 height 89
type textarea "<!DOCTYPE html> <html class="dark" lang="en"><head>"
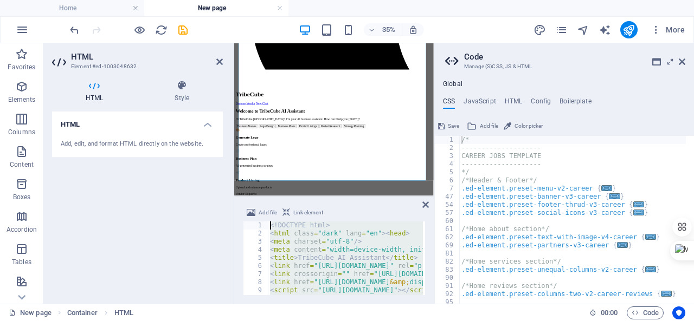
paste textarea
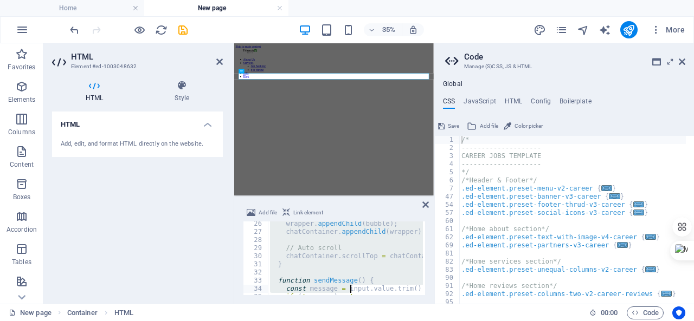
scroll to position [335, 0]
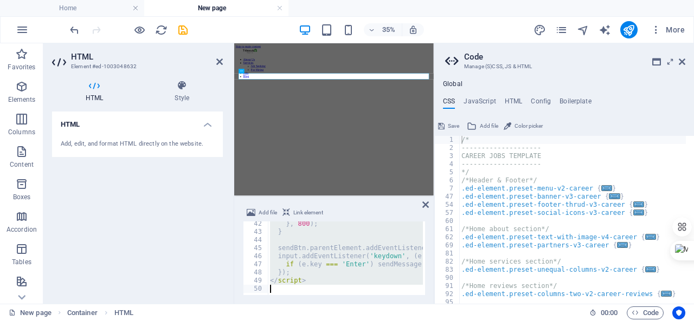
drag, startPoint x: 275, startPoint y: 227, endPoint x: 371, endPoint y: 290, distance: 114.7
click at [356, 304] on section "Favorites Elements Columns Content Boxes Accordion Tables Features Images Slide…" at bounding box center [217, 173] width 434 height 261
type textarea "</script>"
paste textarea
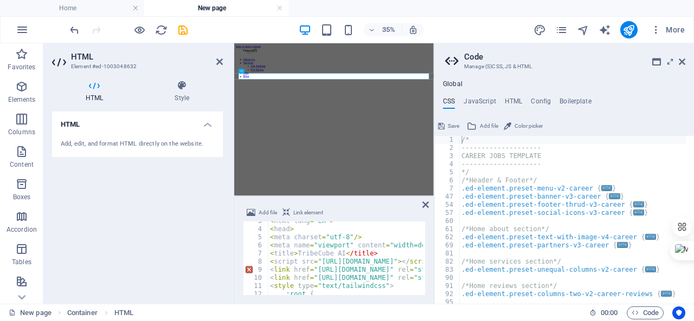
scroll to position [21, 0]
click at [180, 84] on icon at bounding box center [182, 85] width 82 height 11
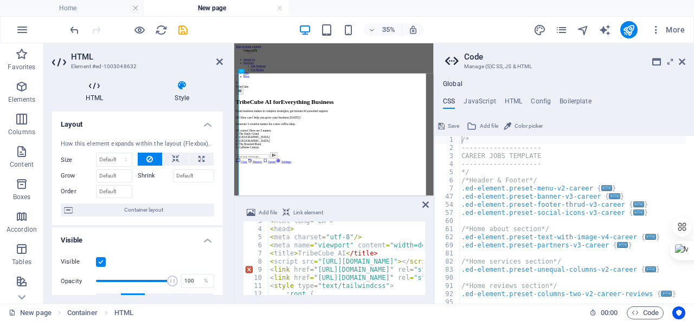
click at [100, 89] on icon at bounding box center [94, 85] width 85 height 11
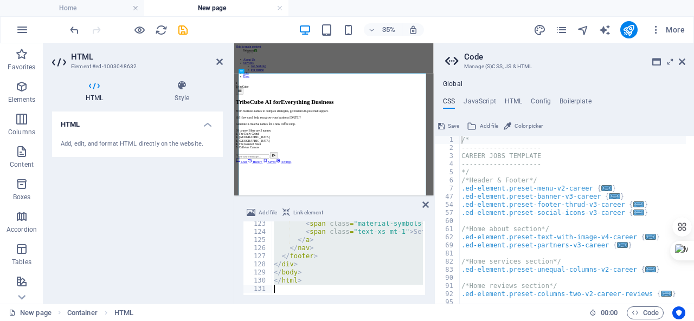
scroll to position [993, 0]
drag, startPoint x: 270, startPoint y: 225, endPoint x: 341, endPoint y: 315, distance: 115.4
click at [341, 304] on section "Favorites Elements Columns Content Boxes Accordion Tables Features Images Slide…" at bounding box center [217, 173] width 434 height 261
type textarea "</html>"
paste textarea
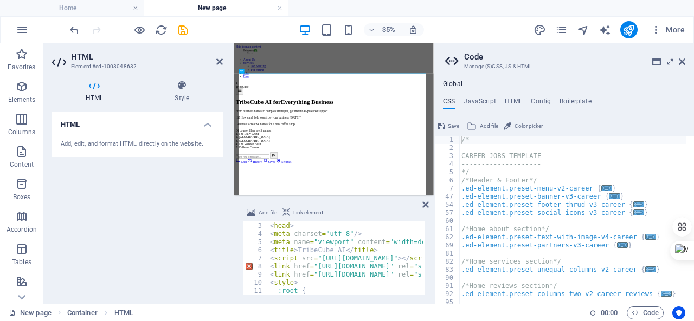
scroll to position [0, 0]
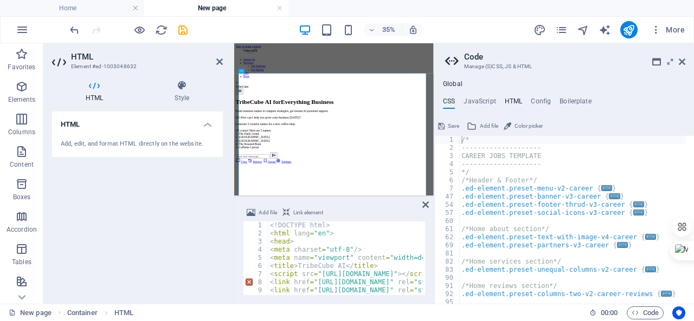
click at [505, 99] on h4 "HTML" at bounding box center [514, 104] width 18 height 12
type textarea "<a href="#main-content" class="button wv-link-content">Skip to main content</a>"
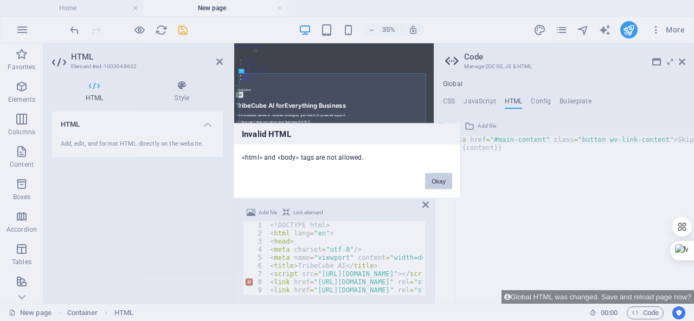
click at [434, 176] on button "Okay" at bounding box center [438, 181] width 27 height 16
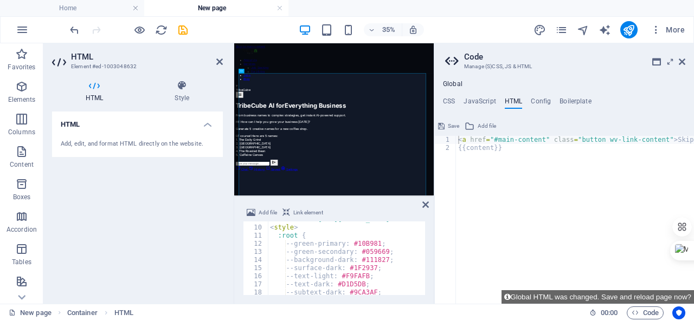
scroll to position [74, 0]
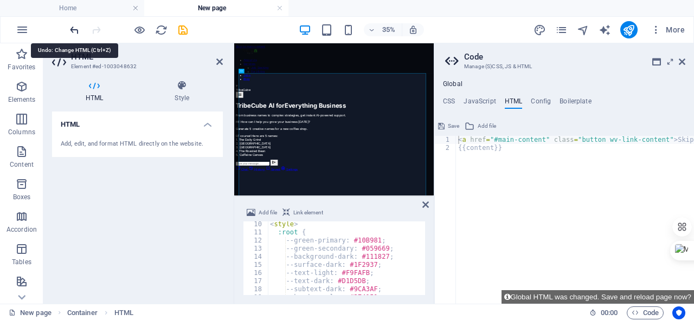
click at [70, 25] on icon "undo" at bounding box center [74, 30] width 12 height 12
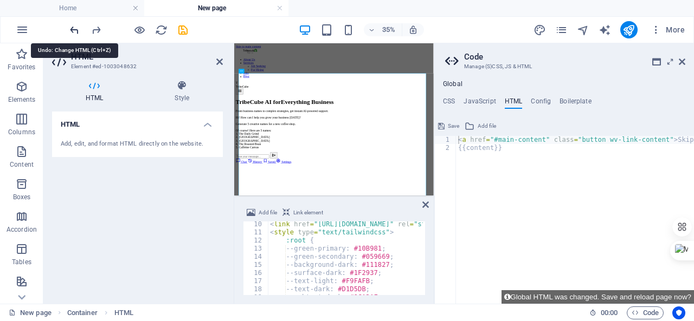
click at [70, 25] on icon "undo" at bounding box center [74, 30] width 12 height 12
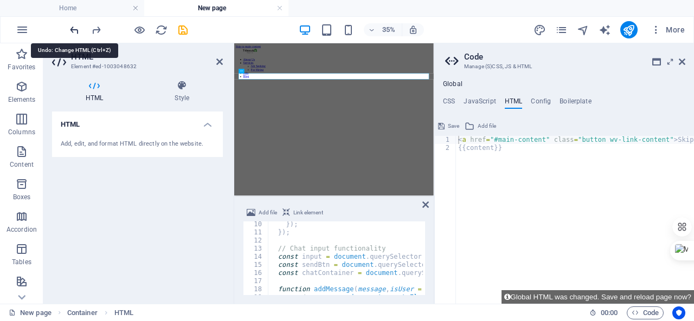
click at [70, 25] on icon "undo" at bounding box center [74, 30] width 12 height 12
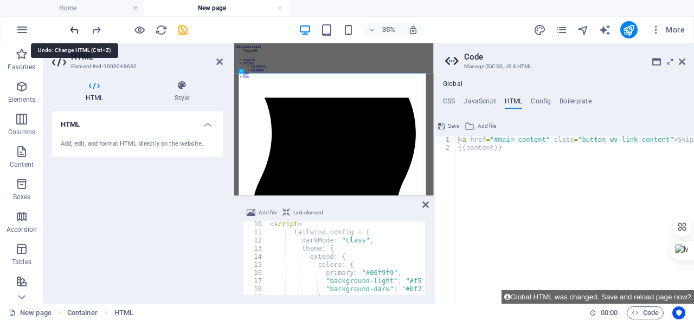
click at [70, 25] on icon "undo" at bounding box center [74, 30] width 12 height 12
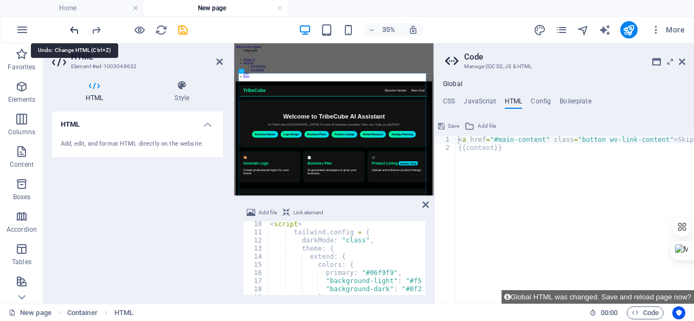
type textarea "<!-- TribeCube AI Assistant UI -->"
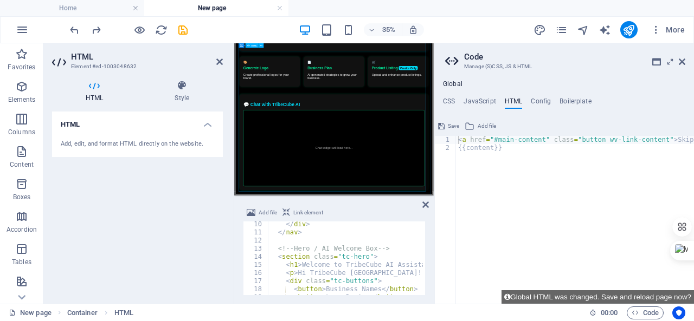
scroll to position [348, 0]
